Goal: Task Accomplishment & Management: Use online tool/utility

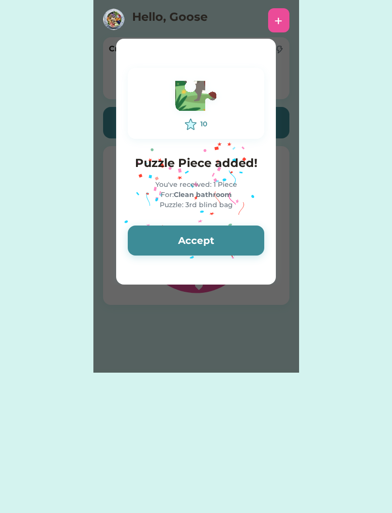
click at [234, 239] on button "Accept" at bounding box center [196, 241] width 137 height 30
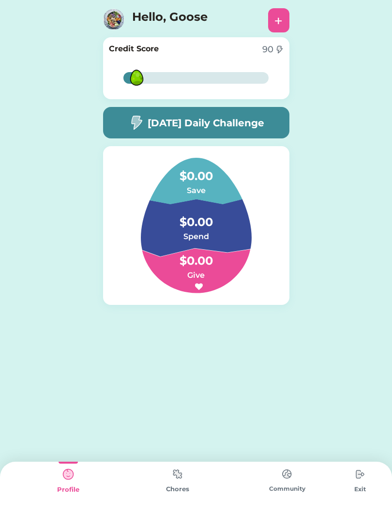
click at [172, 474] on img at bounding box center [177, 474] width 19 height 19
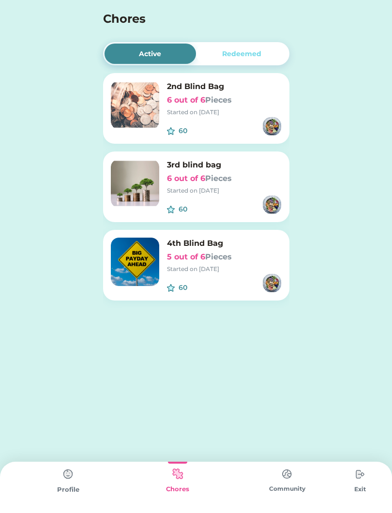
click at [270, 262] on h6 "5 out of 6 Pieces" at bounding box center [224, 257] width 115 height 12
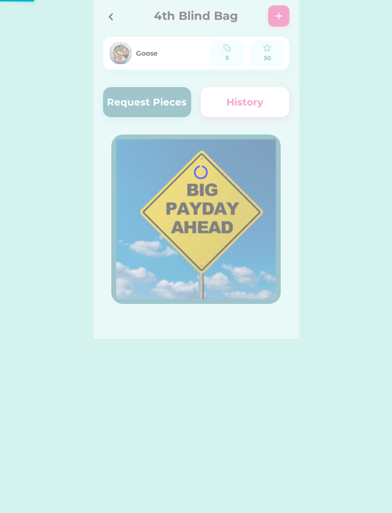
click at [109, 20] on icon at bounding box center [111, 17] width 12 height 12
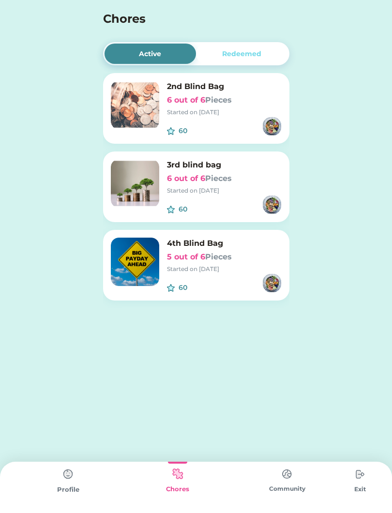
click at [237, 112] on div "Started on [DATE]" at bounding box center [224, 112] width 115 height 9
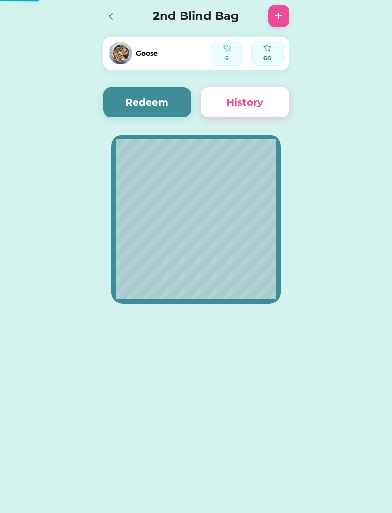
click at [225, 103] on button "History" at bounding box center [245, 102] width 89 height 30
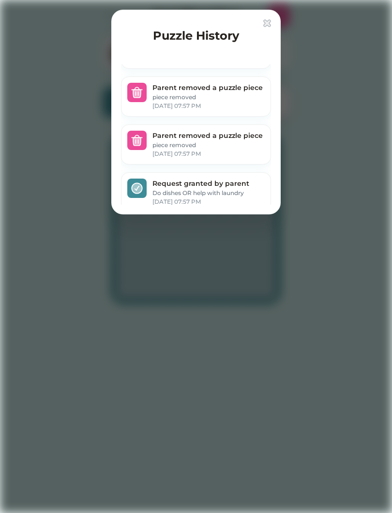
scroll to position [72, 0]
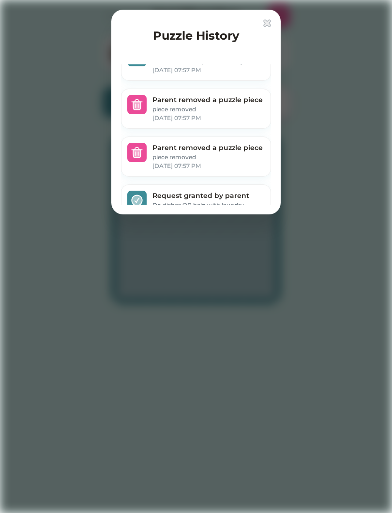
click at [354, 256] on div at bounding box center [196, 256] width 392 height 513
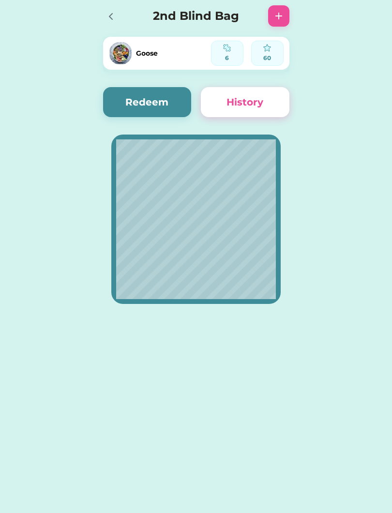
click at [116, 23] on div at bounding box center [113, 15] width 21 height 21
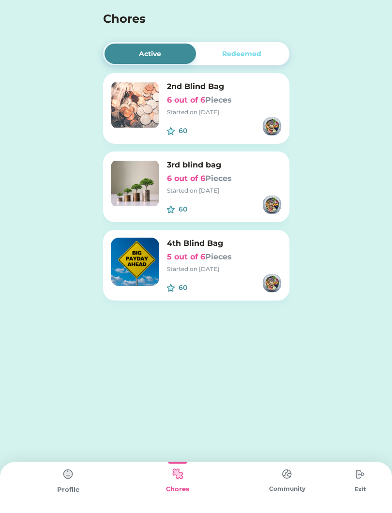
click at [138, 257] on img at bounding box center [135, 262] width 48 height 48
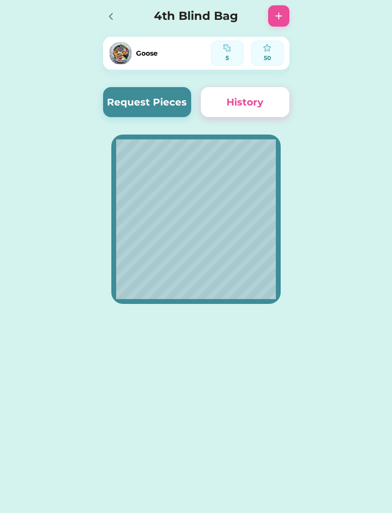
click at [136, 90] on button "Request Pieces" at bounding box center [147, 102] width 89 height 30
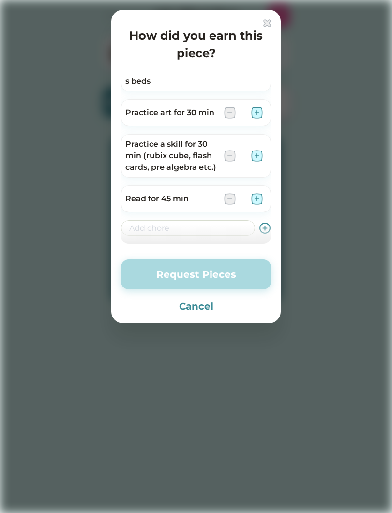
scroll to position [69, 0]
click at [379, 118] on div at bounding box center [196, 256] width 392 height 513
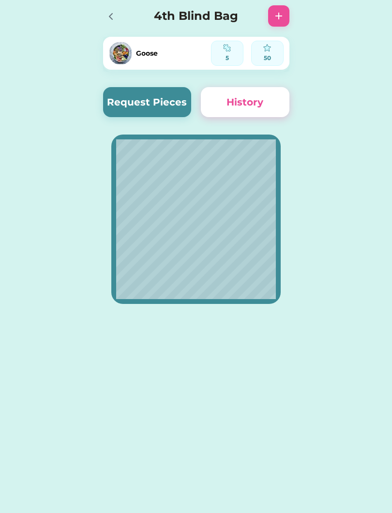
click at [353, 127] on div "Active Redeemed 2nd Blind Bag 6 out of 6 Pieces Started on [DATE] 60 $ 3rd blin…" at bounding box center [196, 169] width 392 height 339
click at [271, 105] on button "History" at bounding box center [245, 102] width 89 height 30
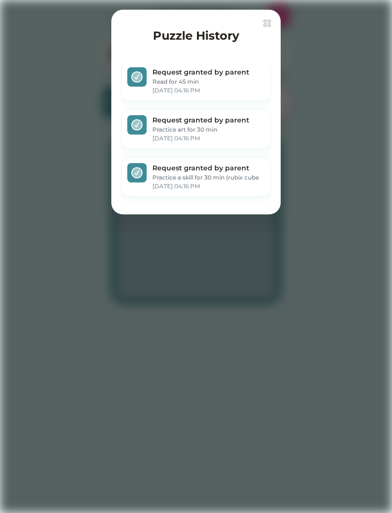
click at [320, 103] on div at bounding box center [196, 256] width 392 height 513
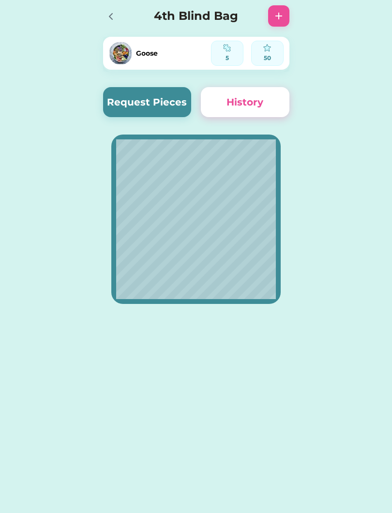
scroll to position [0, 0]
click at [164, 101] on button "Request Pieces" at bounding box center [147, 102] width 89 height 30
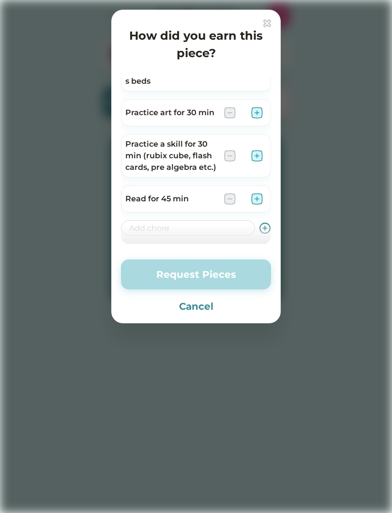
scroll to position [69, 0]
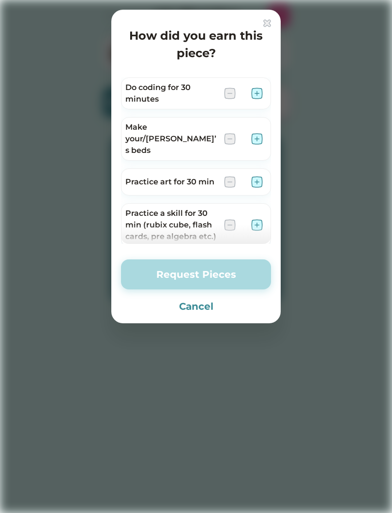
click at [258, 16] on div "How did you earn this piece? Do coding for 30 minutes Make your/[PERSON_NAME]’s…" at bounding box center [195, 167] width 169 height 314
click at [264, 21] on img at bounding box center [267, 23] width 8 height 8
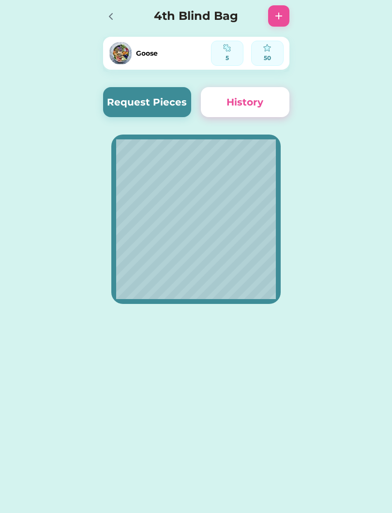
click at [141, 102] on button "Request Pieces" at bounding box center [147, 102] width 89 height 30
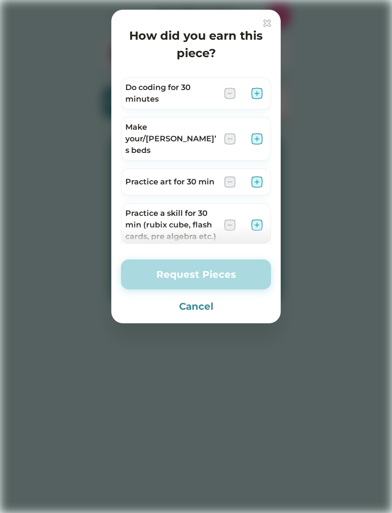
click at [261, 33] on h4 "How did you earn this piece?" at bounding box center [196, 44] width 150 height 35
click at [260, 30] on h4 "How did you earn this piece?" at bounding box center [196, 44] width 150 height 35
click at [263, 23] on img at bounding box center [267, 23] width 8 height 8
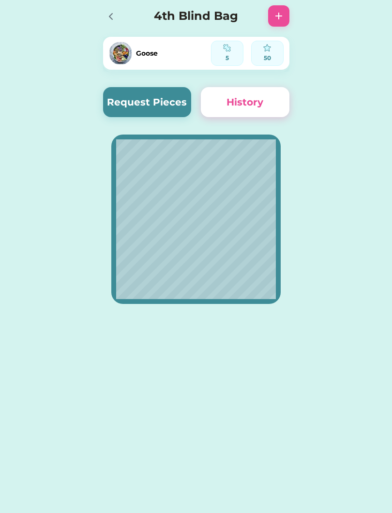
click at [111, 17] on icon at bounding box center [111, 17] width 12 height 12
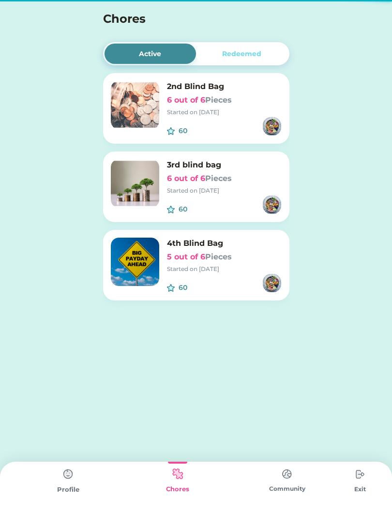
click at [230, 56] on div "Redeemed" at bounding box center [241, 54] width 39 height 10
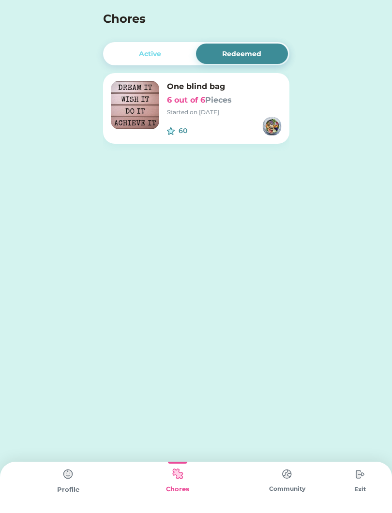
click at [126, 96] on img at bounding box center [135, 105] width 48 height 48
click at [138, 103] on img at bounding box center [135, 105] width 48 height 48
click at [181, 102] on h6 "6 out of 6 Pieces" at bounding box center [224, 100] width 115 height 12
click at [145, 93] on img at bounding box center [135, 105] width 48 height 48
click at [159, 96] on img at bounding box center [135, 105] width 48 height 48
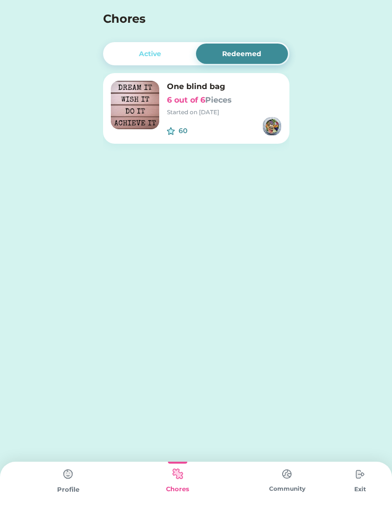
click at [140, 93] on img at bounding box center [135, 105] width 48 height 48
click at [132, 99] on img at bounding box center [135, 105] width 48 height 48
click at [273, 123] on img at bounding box center [271, 126] width 19 height 19
click at [150, 46] on div "Active" at bounding box center [151, 54] width 92 height 20
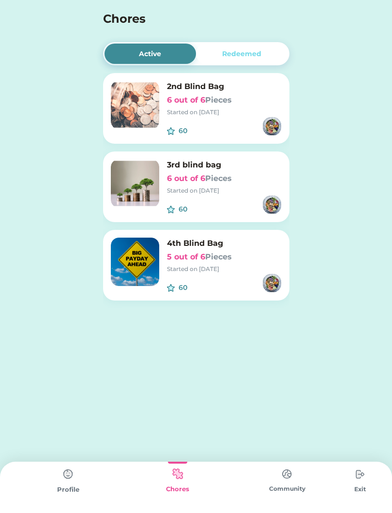
click at [292, 484] on img at bounding box center [286, 474] width 19 height 19
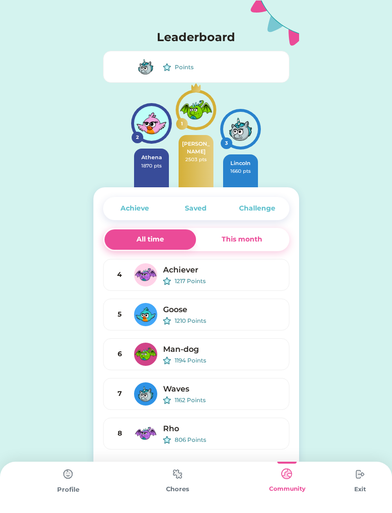
click at [76, 489] on div "Profile" at bounding box center [68, 490] width 109 height 10
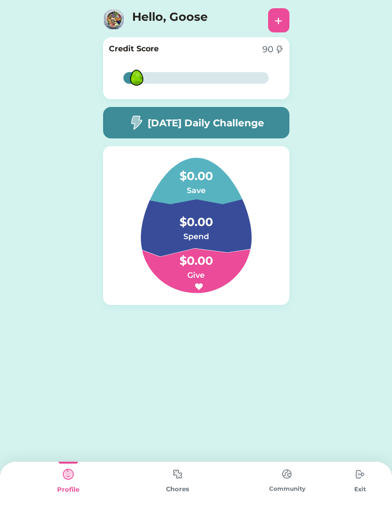
click at [112, 23] on img at bounding box center [113, 19] width 21 height 21
click at [272, 18] on div "+" at bounding box center [278, 20] width 21 height 24
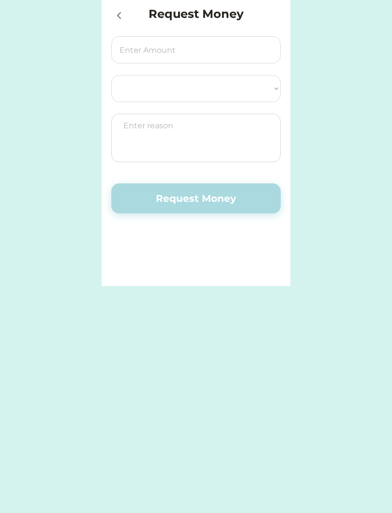
select select ""PLACEHOLDER_1427118222253""
click at [112, 16] on div at bounding box center [118, 15] width 15 height 15
